Goal: Transaction & Acquisition: Purchase product/service

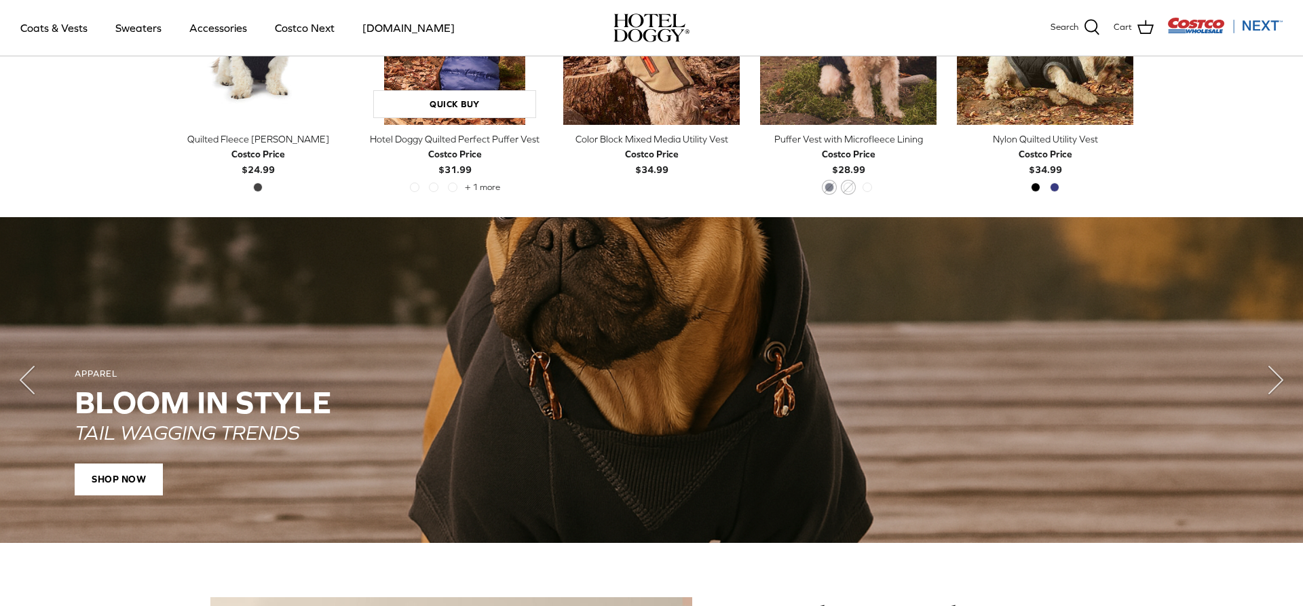
scroll to position [660, 0]
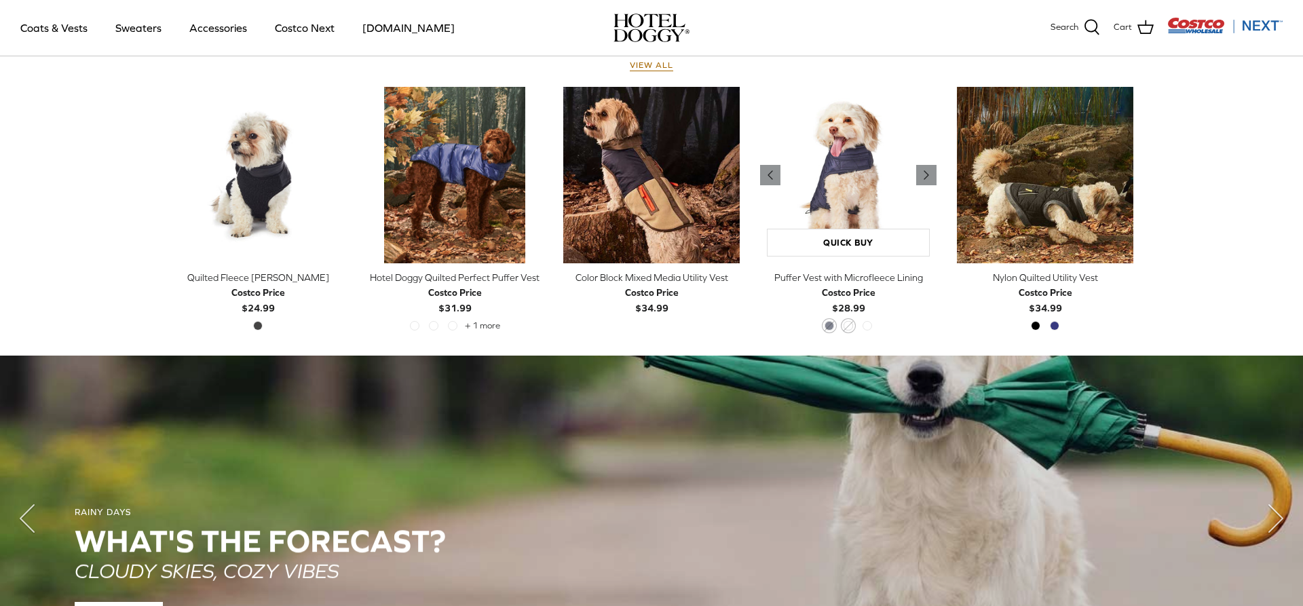
click at [831, 179] on img "Puffer Vest with Microfleece Lining" at bounding box center [848, 175] width 176 height 176
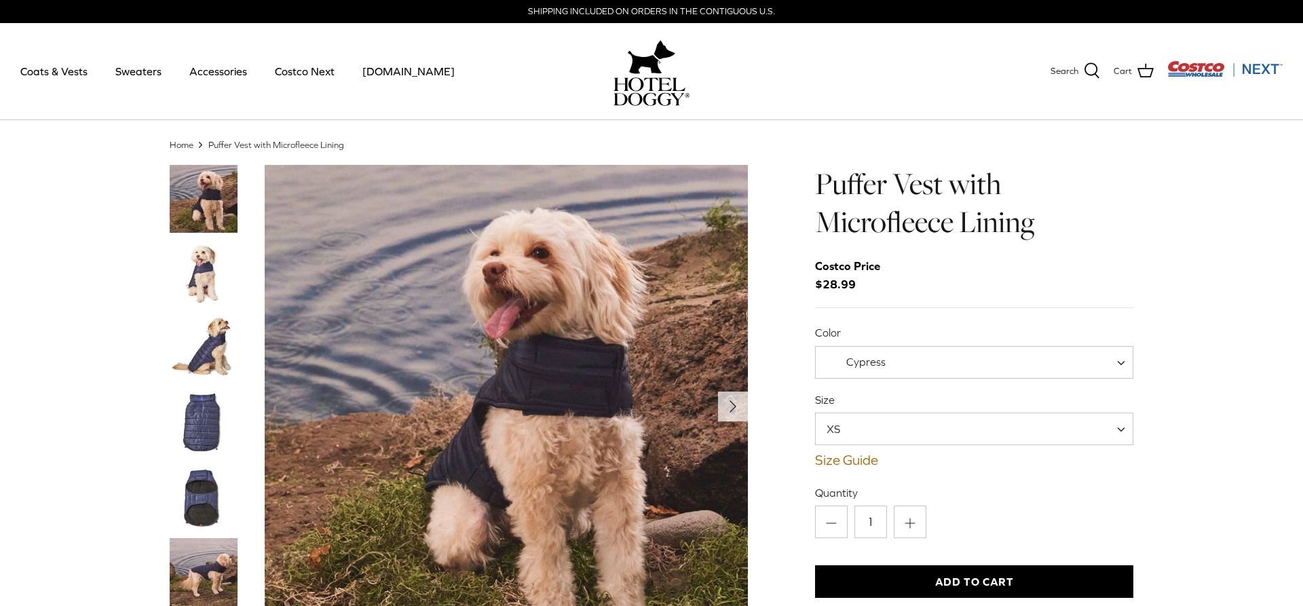
click at [193, 346] on img "Thumbnail Link" at bounding box center [204, 348] width 68 height 68
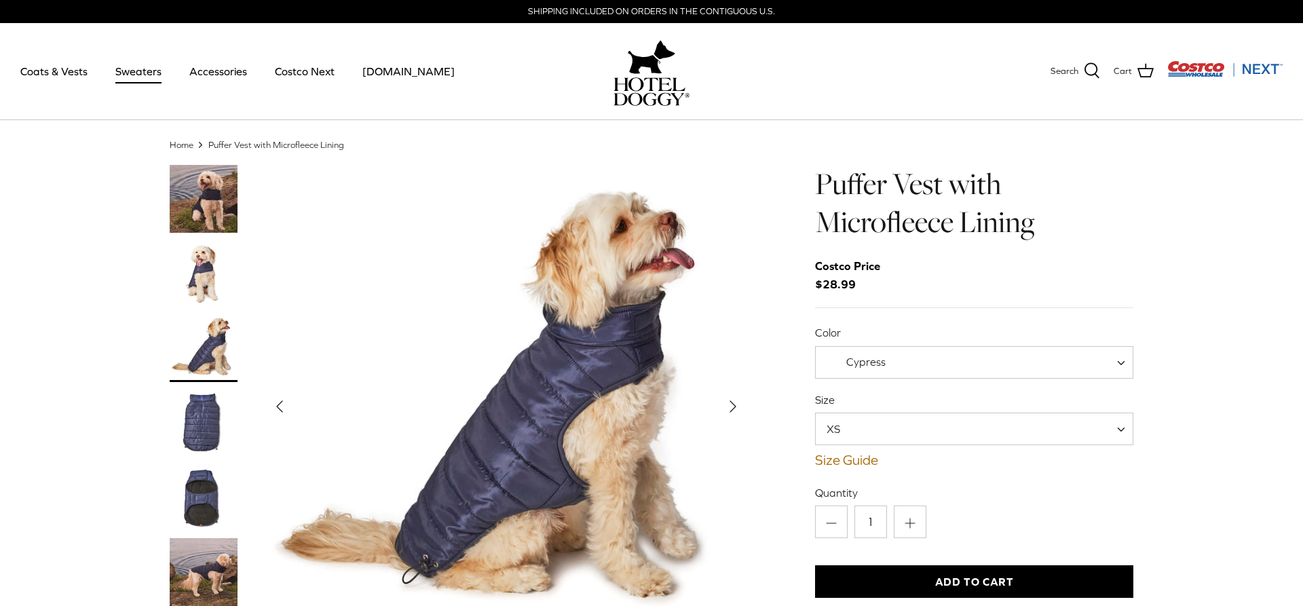
click at [148, 76] on link "Sweaters" at bounding box center [138, 71] width 71 height 46
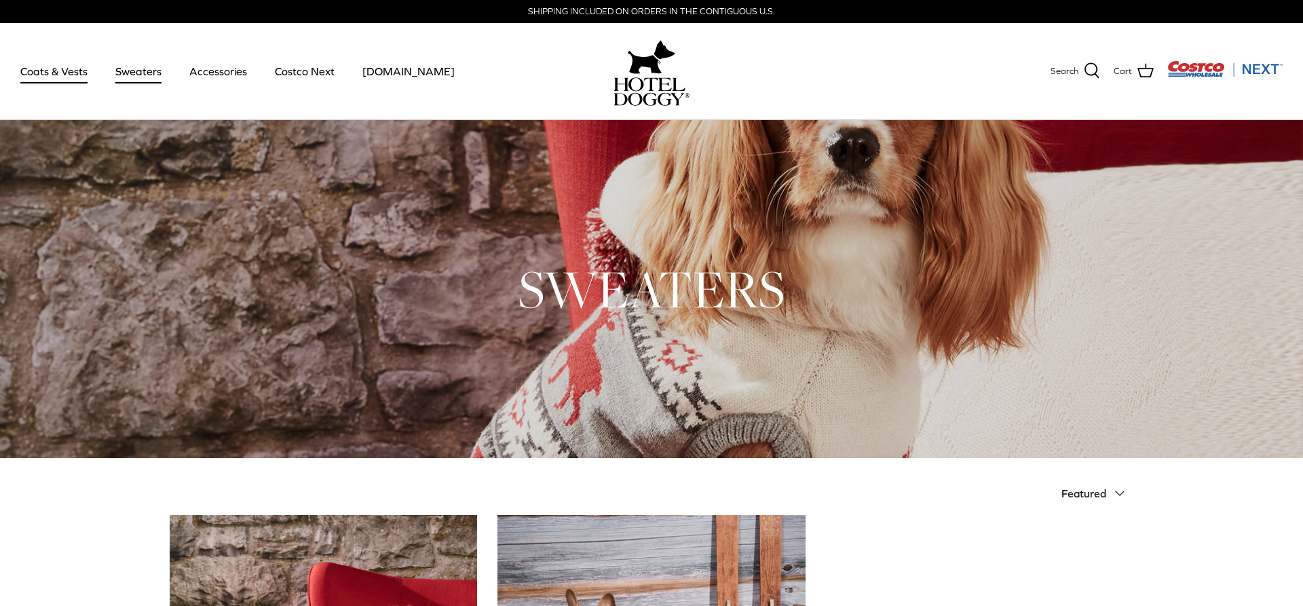
click at [51, 75] on link "Coats & Vests" at bounding box center [54, 71] width 92 height 46
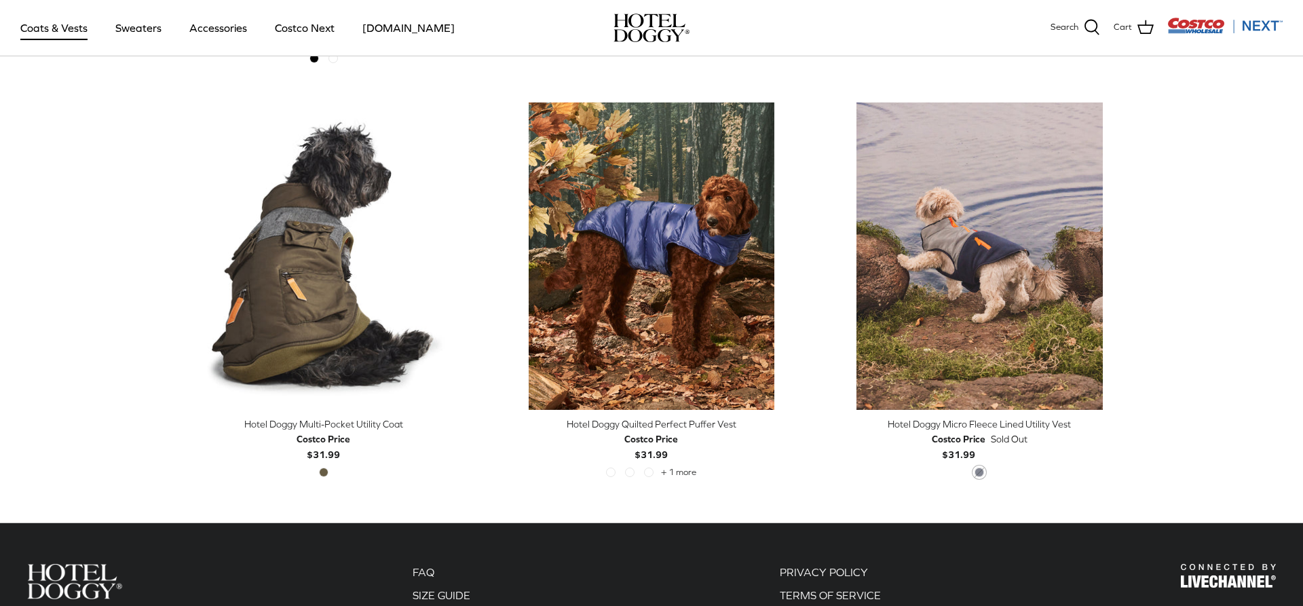
scroll to position [2839, 0]
